Goal: Answer question/provide support

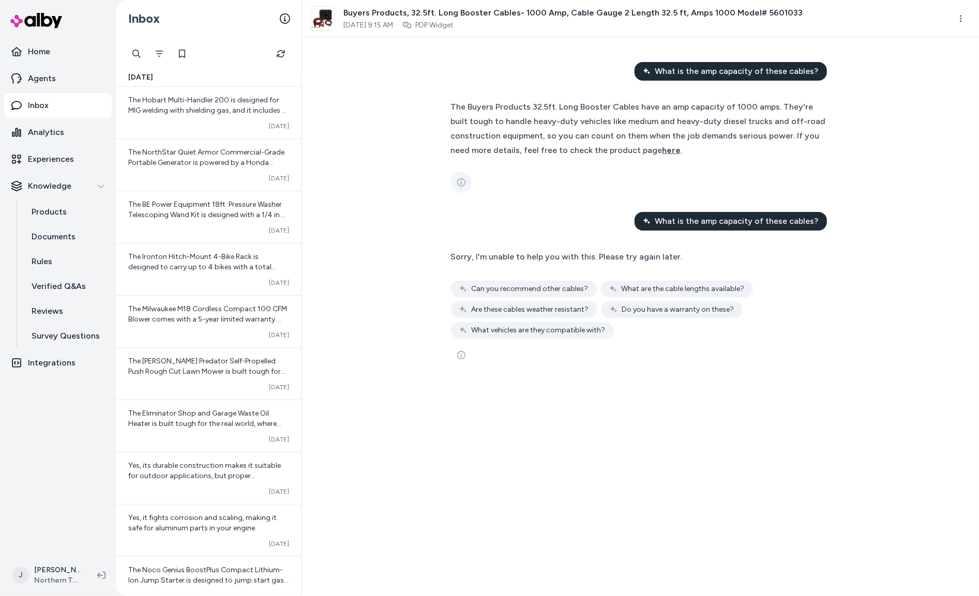
click at [461, 181] on icon "See more" at bounding box center [461, 182] width 8 height 8
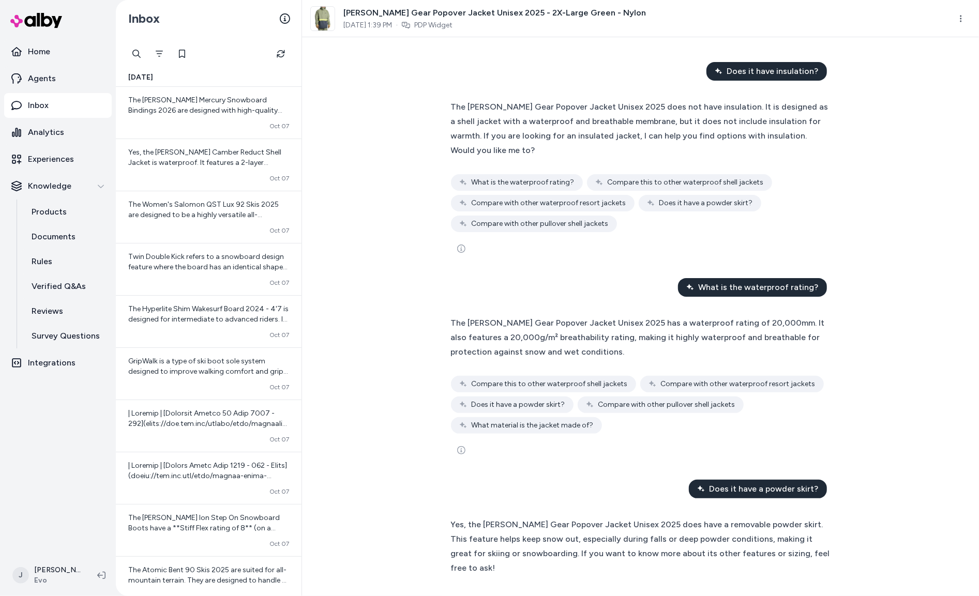
scroll to position [174, 0]
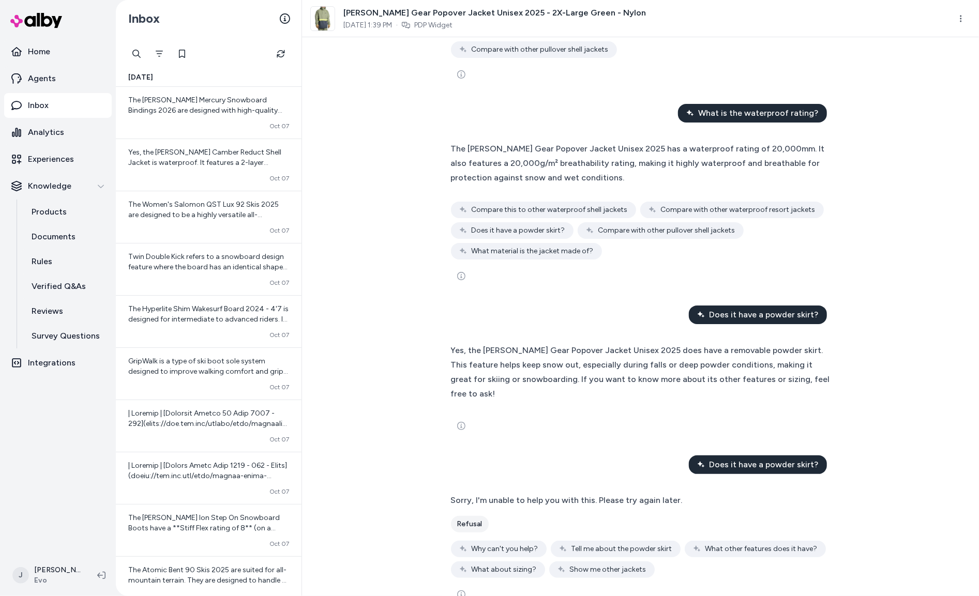
click at [503, 544] on span "Why can't you help?" at bounding box center [504, 549] width 67 height 10
